Goal: Task Accomplishment & Management: Complete application form

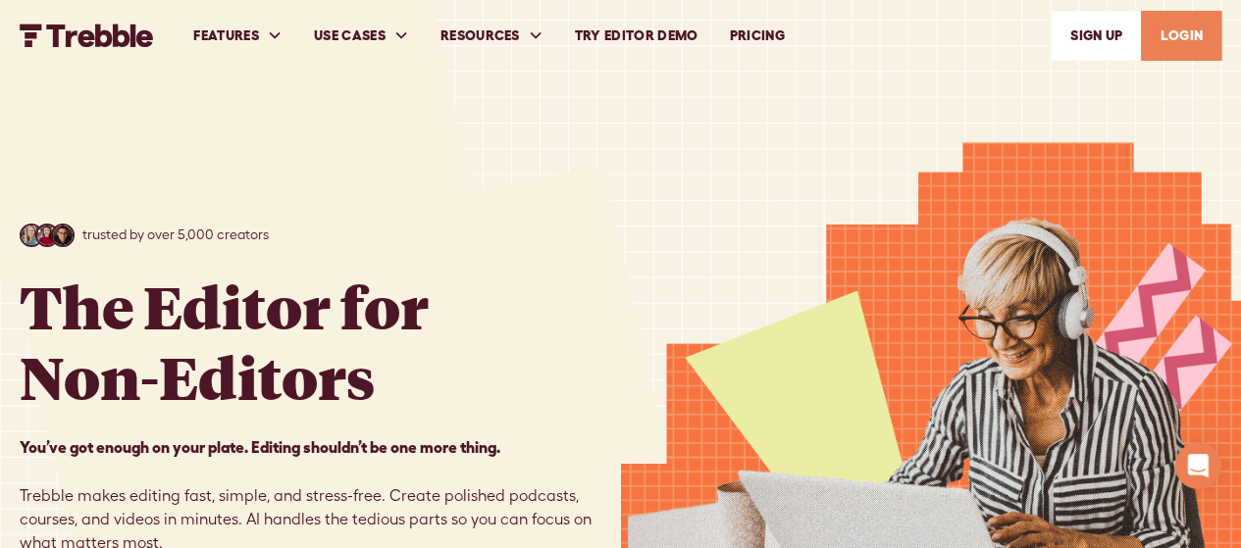
click at [1166, 25] on link "LOGIN" at bounding box center [1181, 36] width 80 height 50
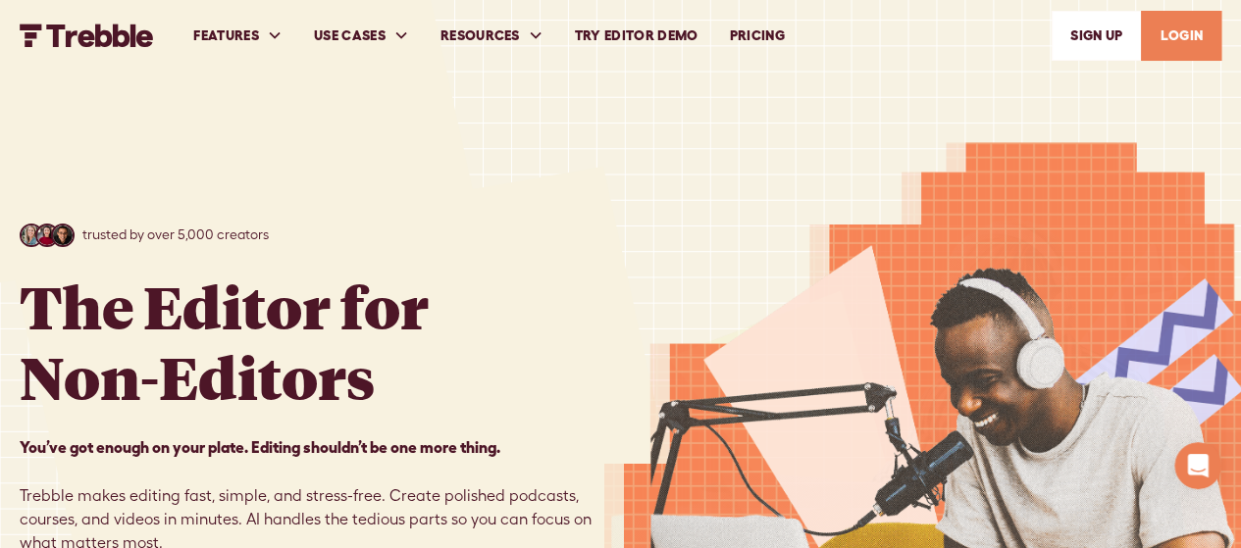
click at [1088, 32] on link "SIGn UP" at bounding box center [1096, 36] width 89 height 50
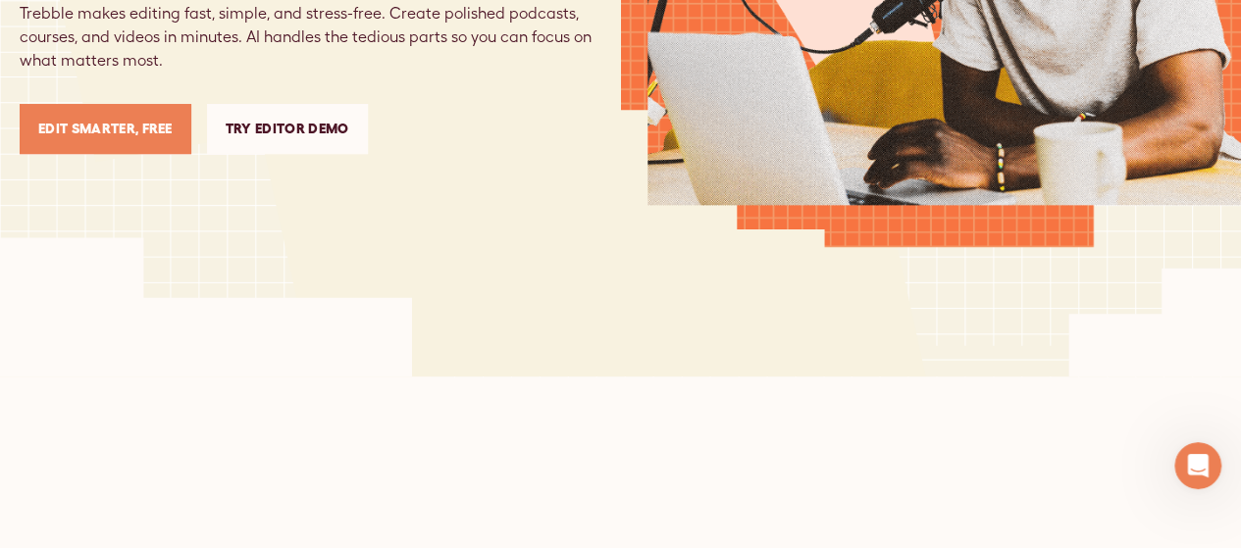
scroll to position [490, 0]
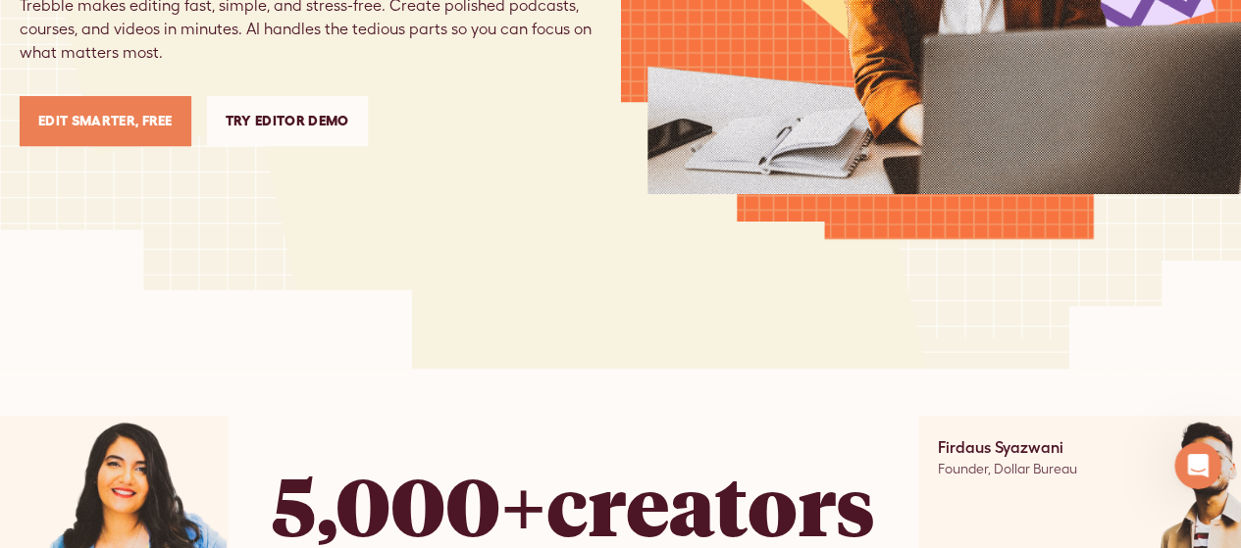
click at [127, 112] on link "Edit Smarter, Free" at bounding box center [106, 121] width 172 height 50
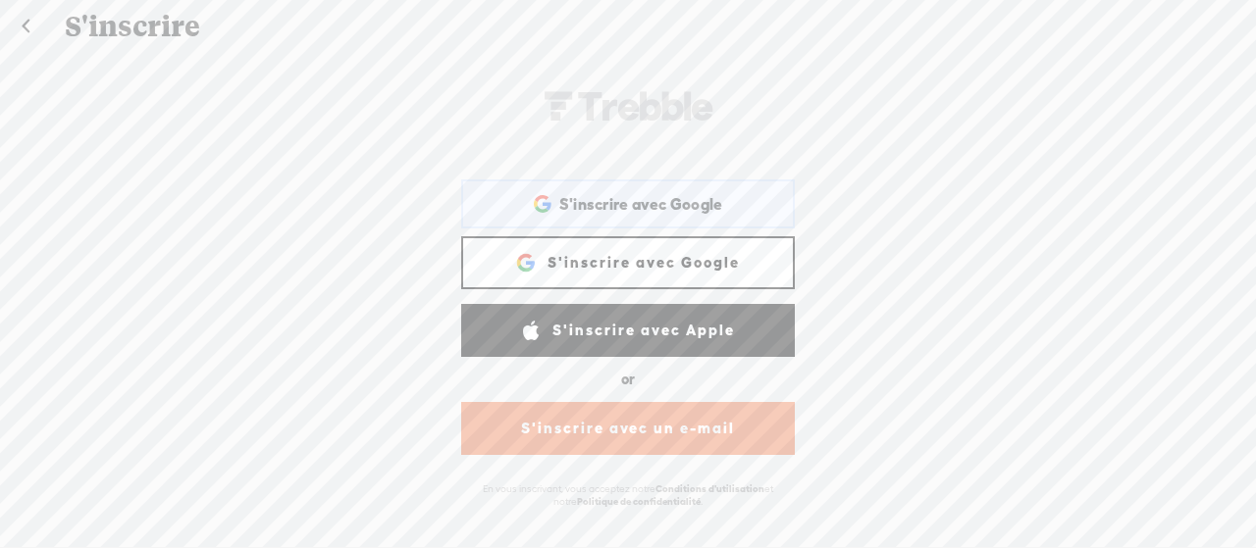
scroll to position [2, 0]
click at [20, 24] on link at bounding box center [25, 26] width 49 height 51
click at [675, 280] on link "S'inscrire avec Google" at bounding box center [628, 262] width 334 height 53
click at [683, 251] on link "S'inscrire avec Google" at bounding box center [628, 260] width 334 height 53
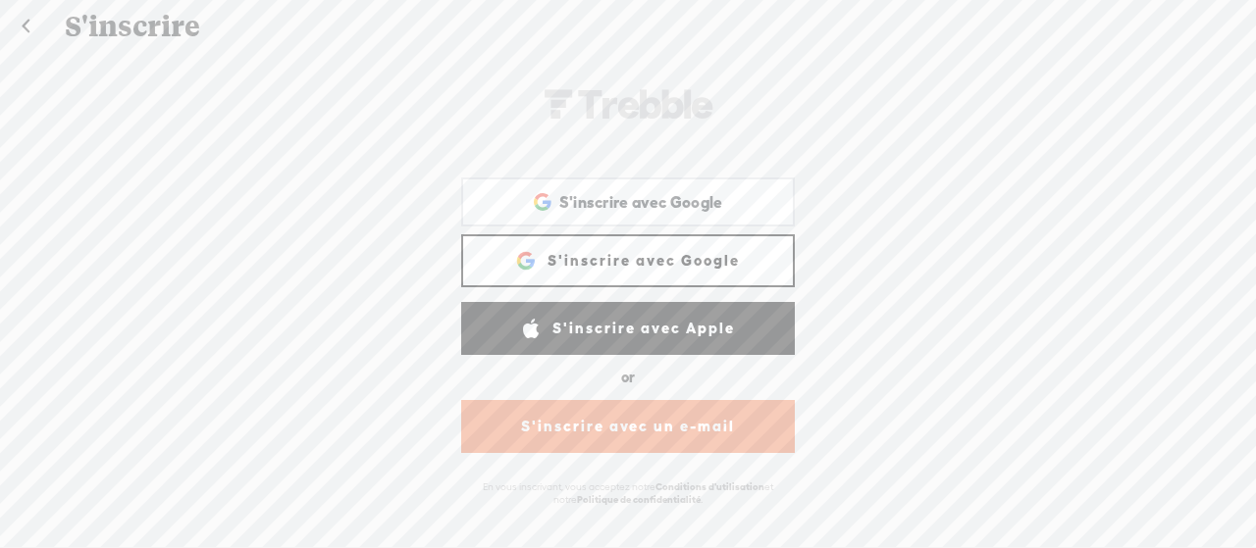
click at [653, 266] on link "S'inscrire avec Google" at bounding box center [628, 260] width 334 height 53
click at [704, 248] on link "S'inscrire avec Google" at bounding box center [628, 260] width 334 height 53
click at [632, 254] on link "S'inscrire avec Google" at bounding box center [628, 262] width 334 height 53
click at [632, 258] on link "S'inscrire avec Google" at bounding box center [628, 262] width 334 height 53
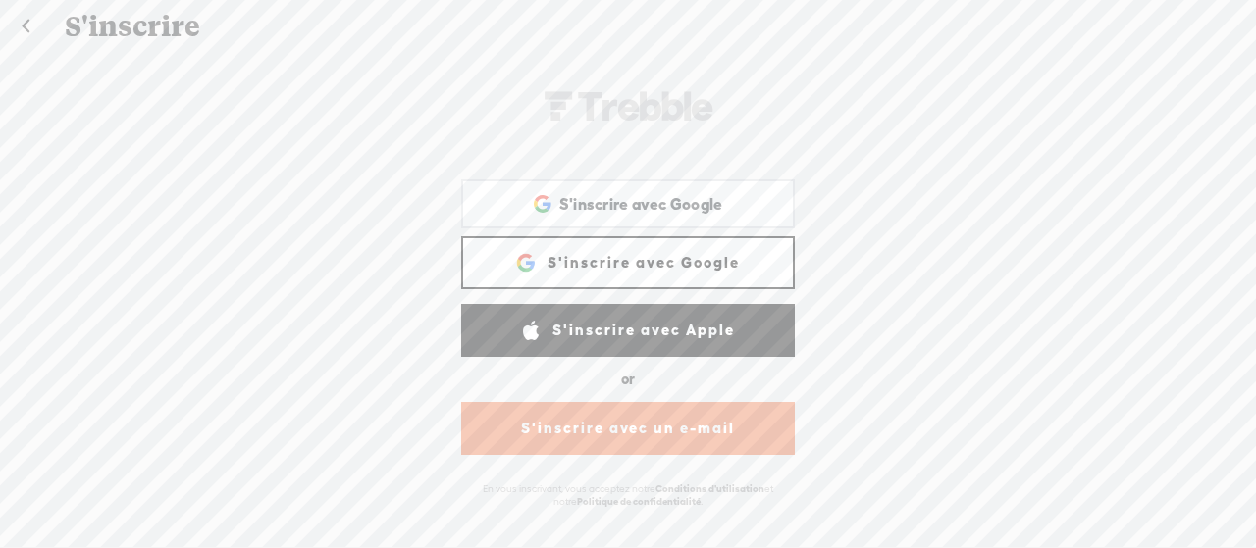
click at [632, 258] on link "S'inscrire avec Google" at bounding box center [628, 262] width 334 height 53
